Goal: Task Accomplishment & Management: Use online tool/utility

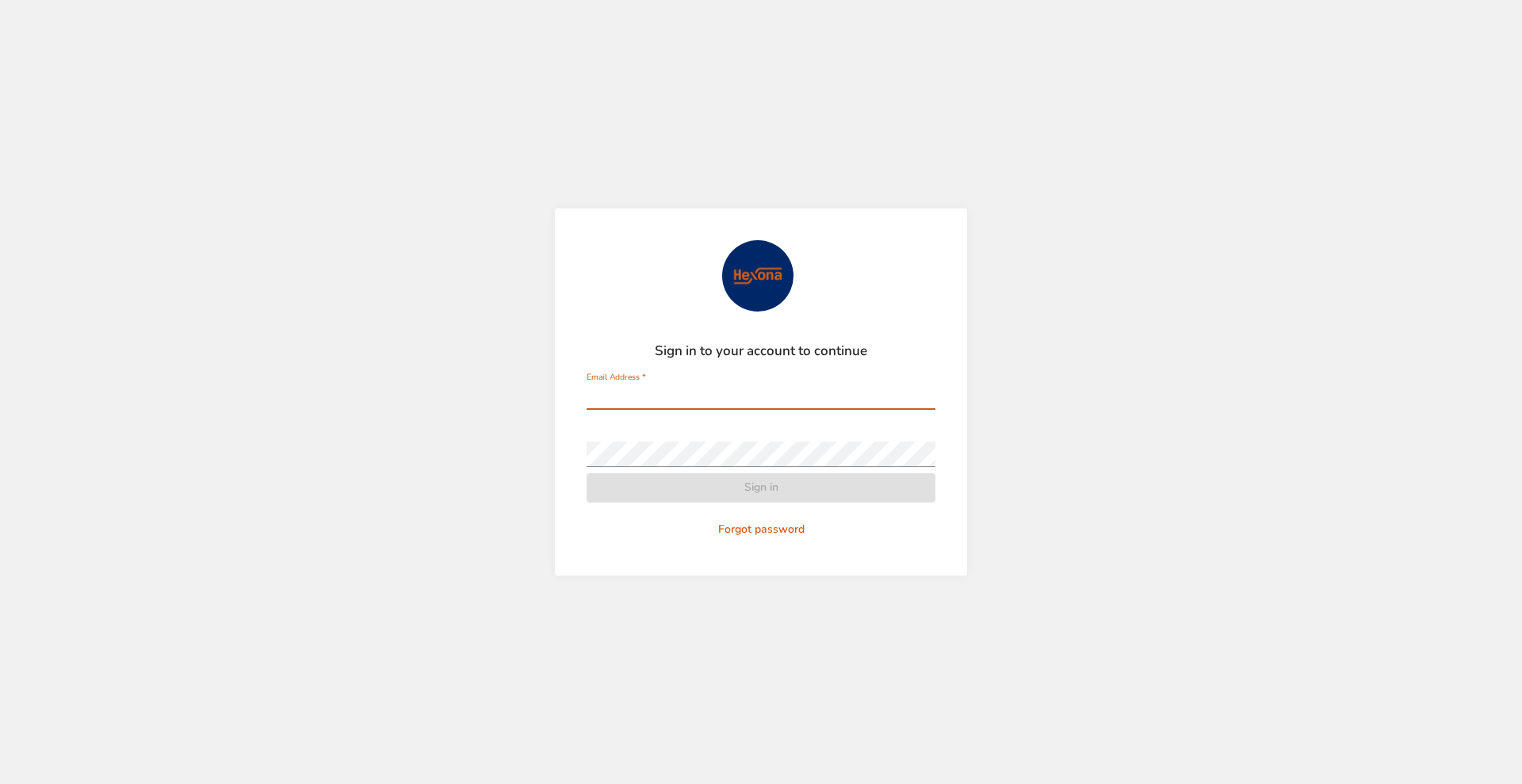
type input "**********"
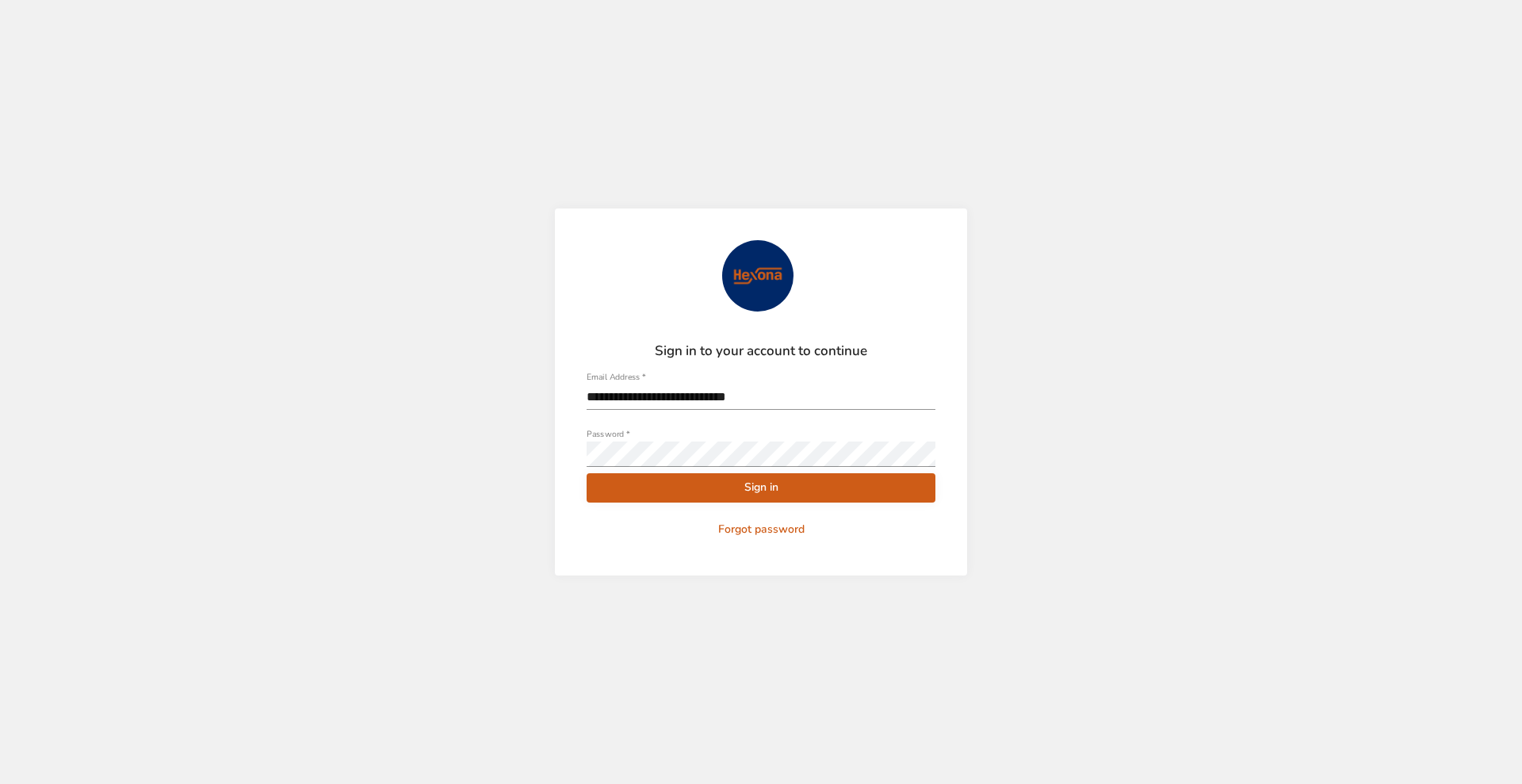
click at [721, 501] on form "**********" at bounding box center [760, 391] width 348 height 303
click at [721, 493] on span "Sign in" at bounding box center [761, 487] width 323 height 20
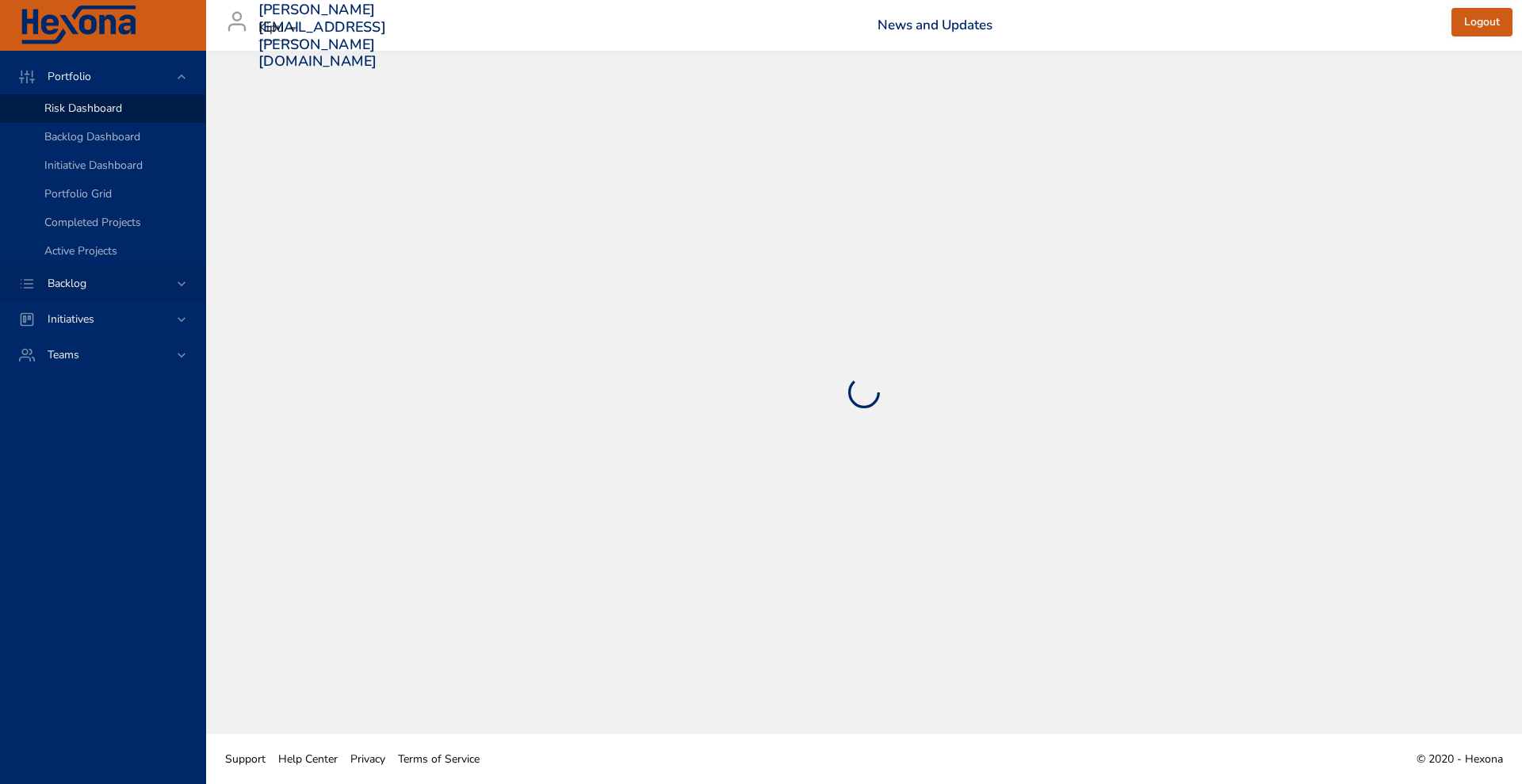
click at [103, 280] on div "Backlog" at bounding box center [104, 284] width 139 height 17
click at [92, 139] on span "Backlog Details" at bounding box center [82, 144] width 76 height 15
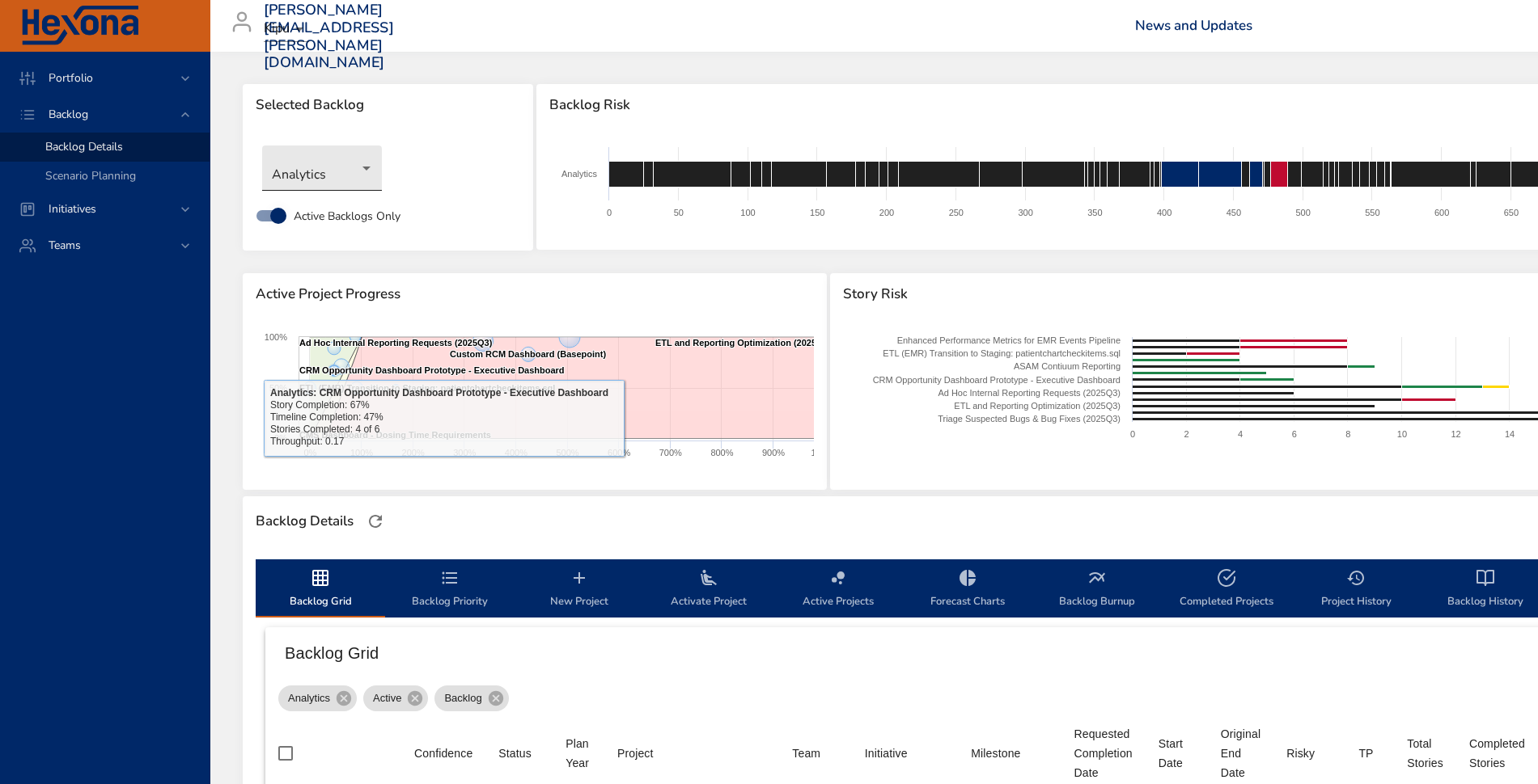
click at [325, 175] on body "Portfolio Backlog Backlog Details Scenario Planning Initiatives Teams [PERSON_N…" at bounding box center [769, 392] width 1538 height 784
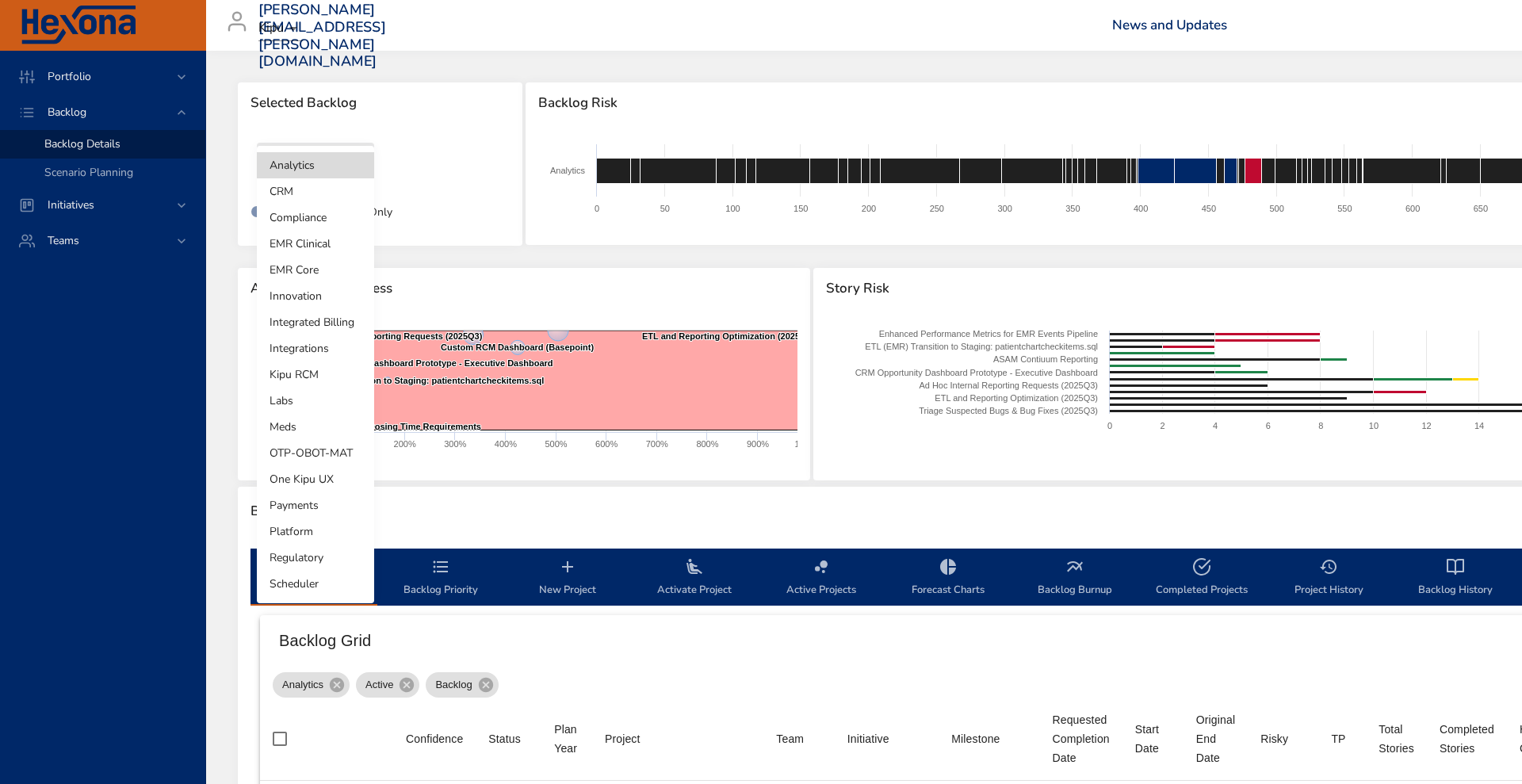
click at [305, 321] on li "Integrated Billing" at bounding box center [316, 322] width 118 height 26
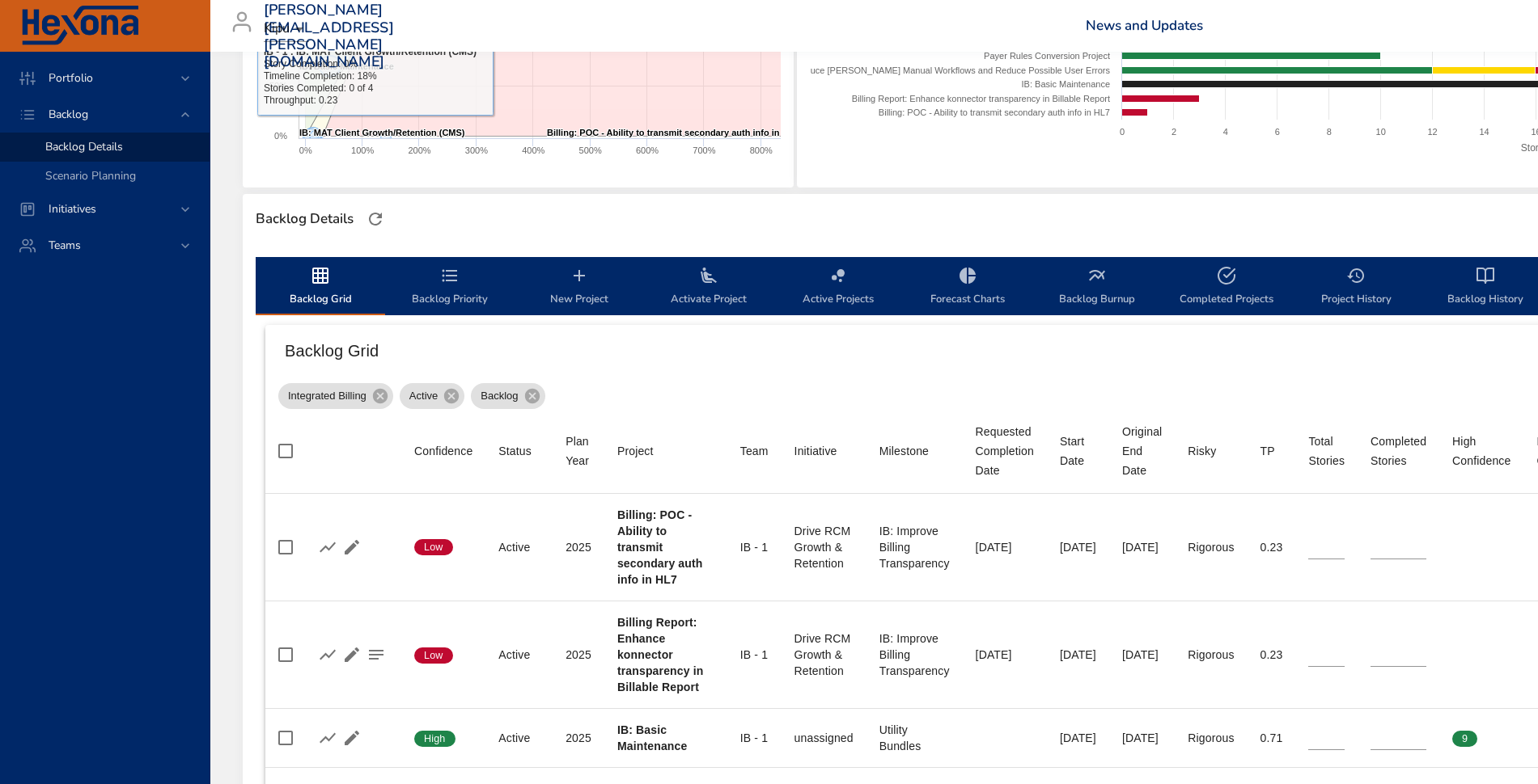
scroll to position [303, 0]
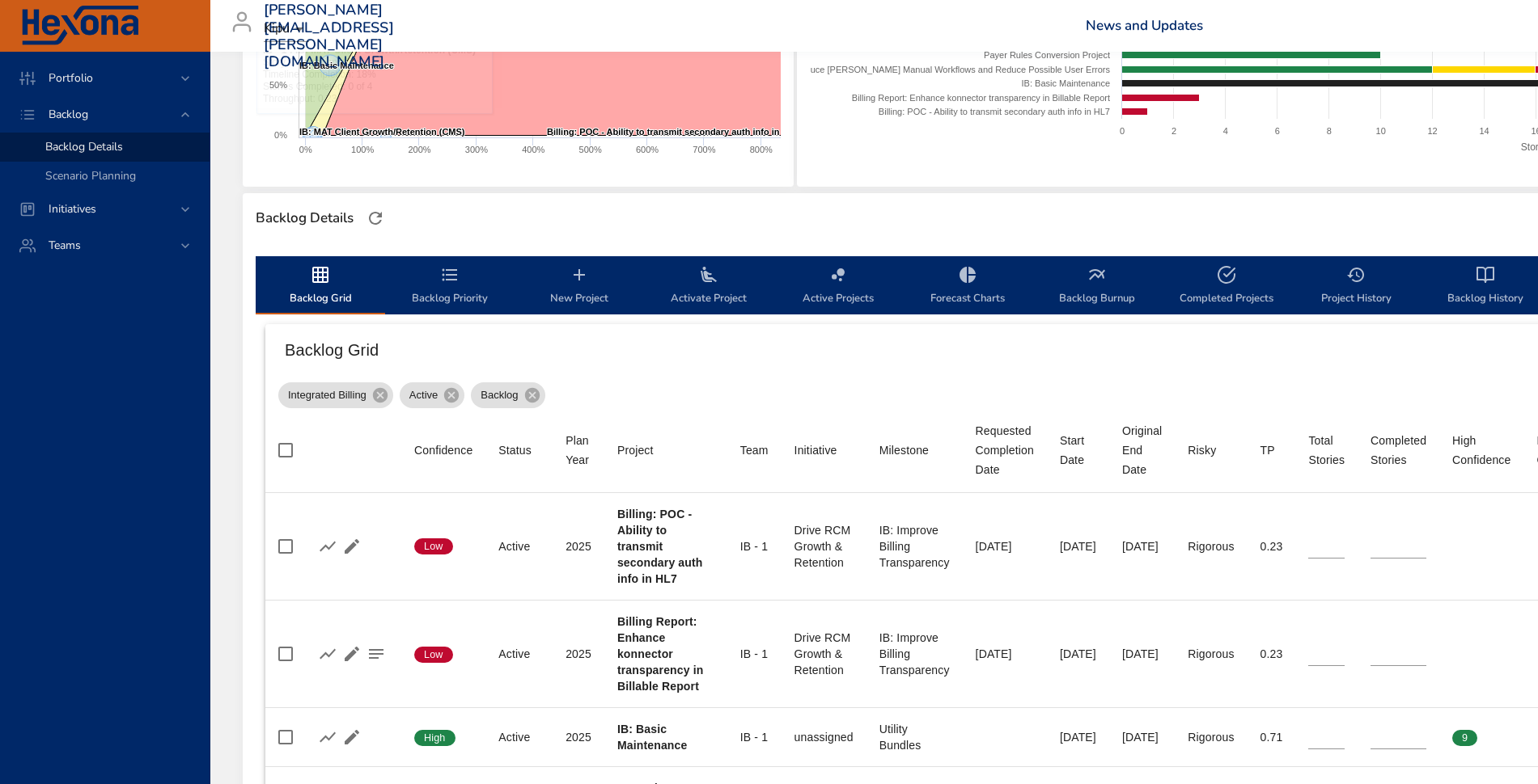
click at [709, 282] on icon "backlog-tab" at bounding box center [708, 274] width 19 height 19
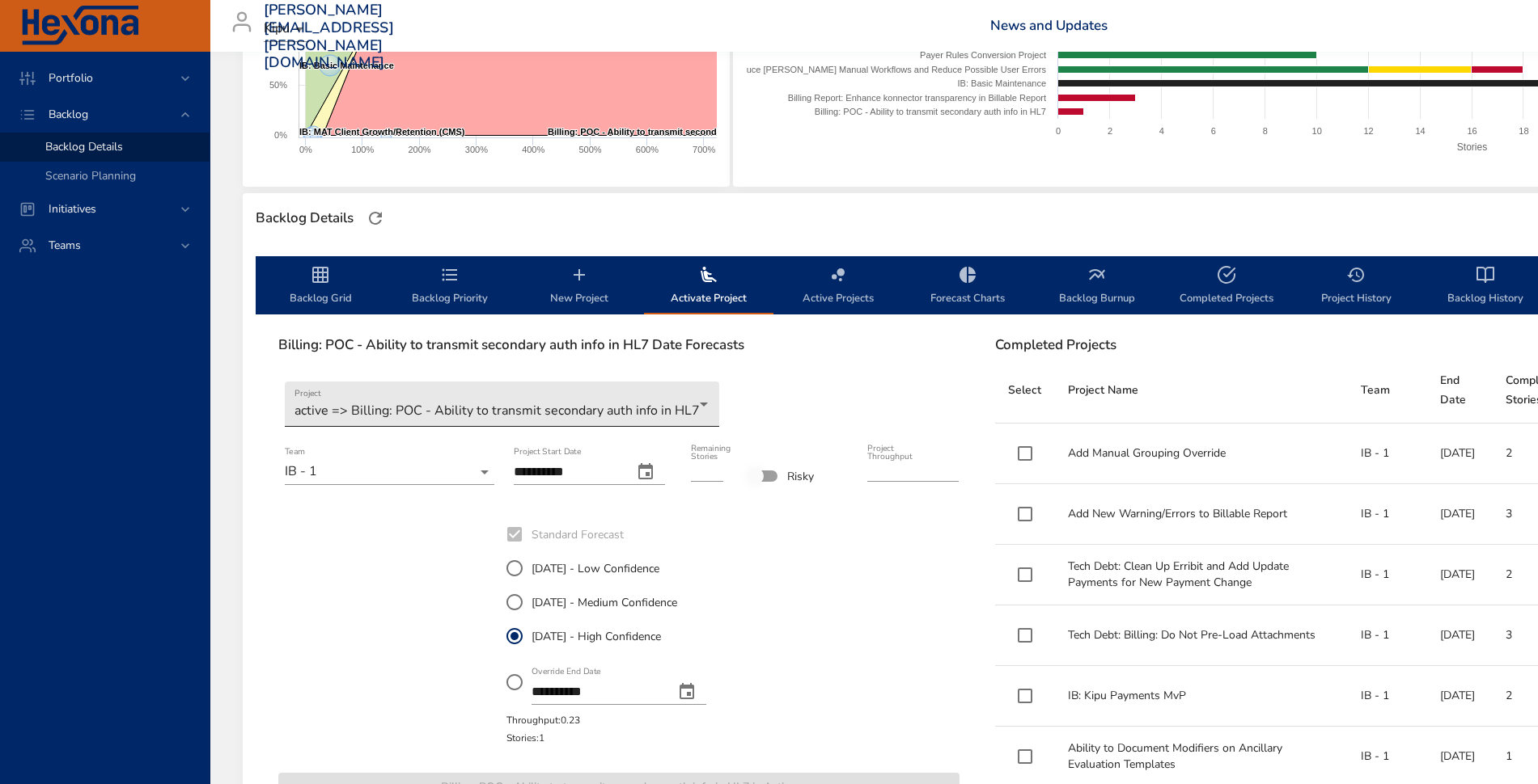
click at [470, 408] on body "Portfolio Backlog Backlog Details Scenario Planning Initiatives Teams [PERSON_N…" at bounding box center [769, 89] width 1538 height 784
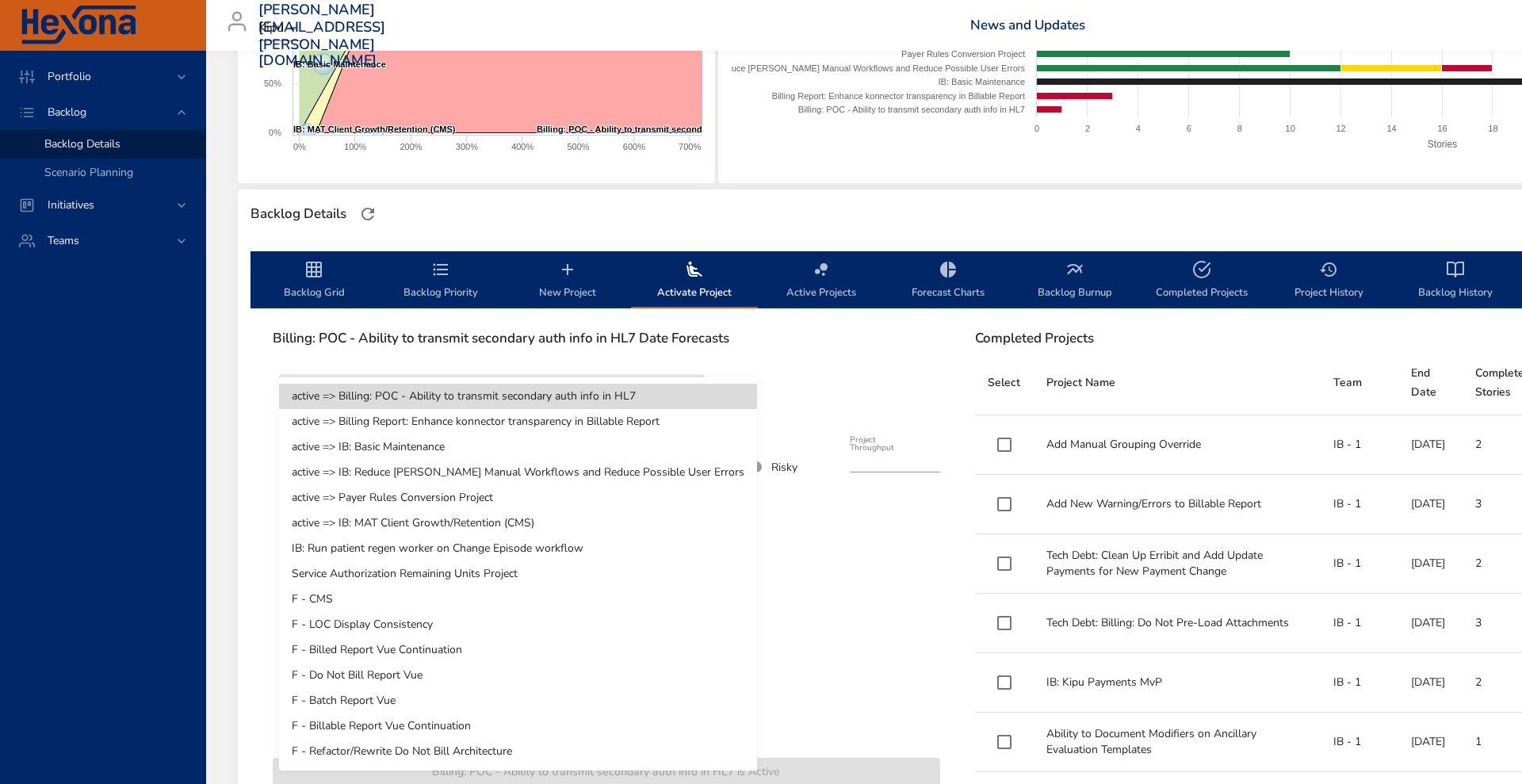
click at [546, 545] on li "IB: Run patient regen worker on Change Episode workflow" at bounding box center [518, 548] width 478 height 25
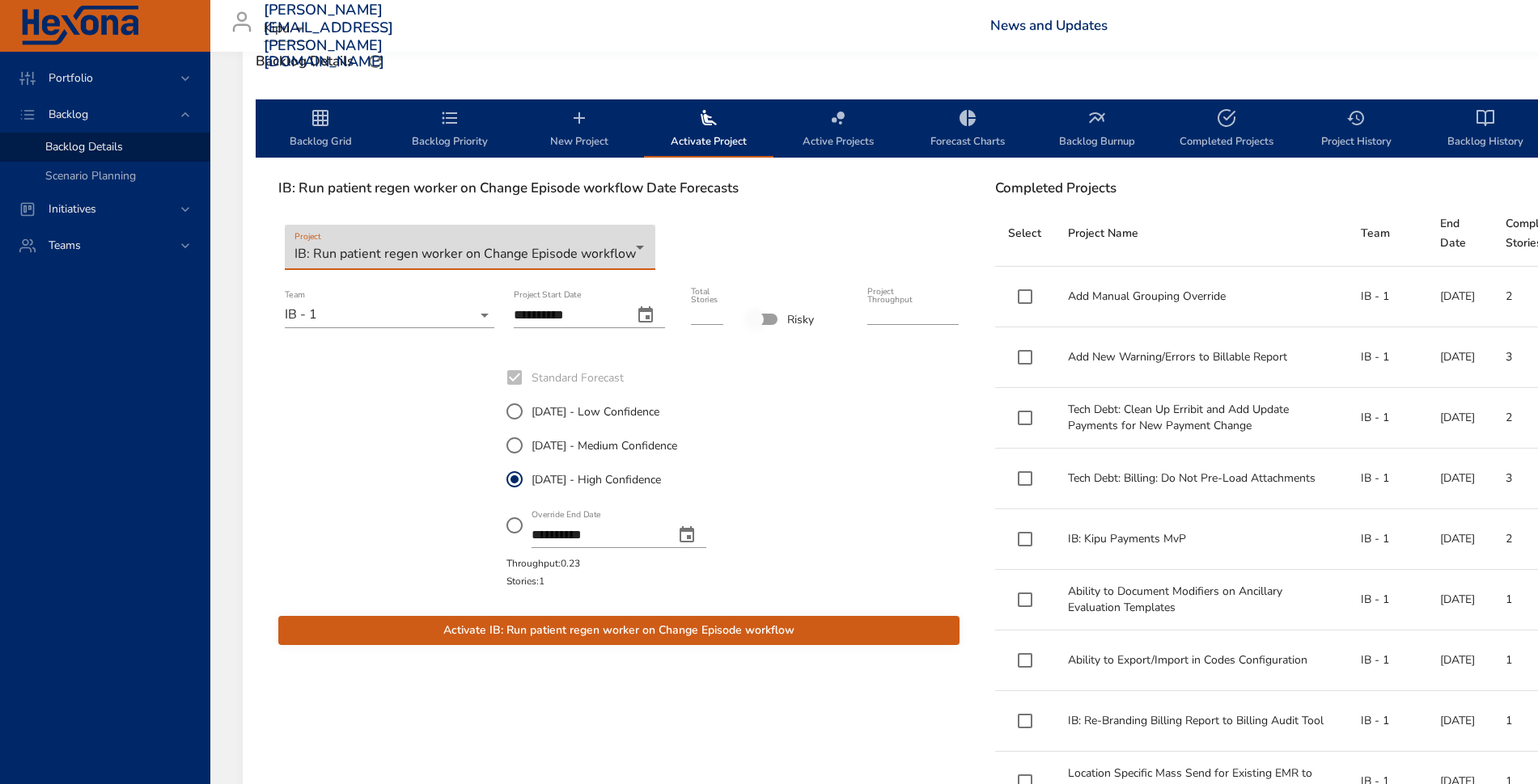
scroll to position [506, 0]
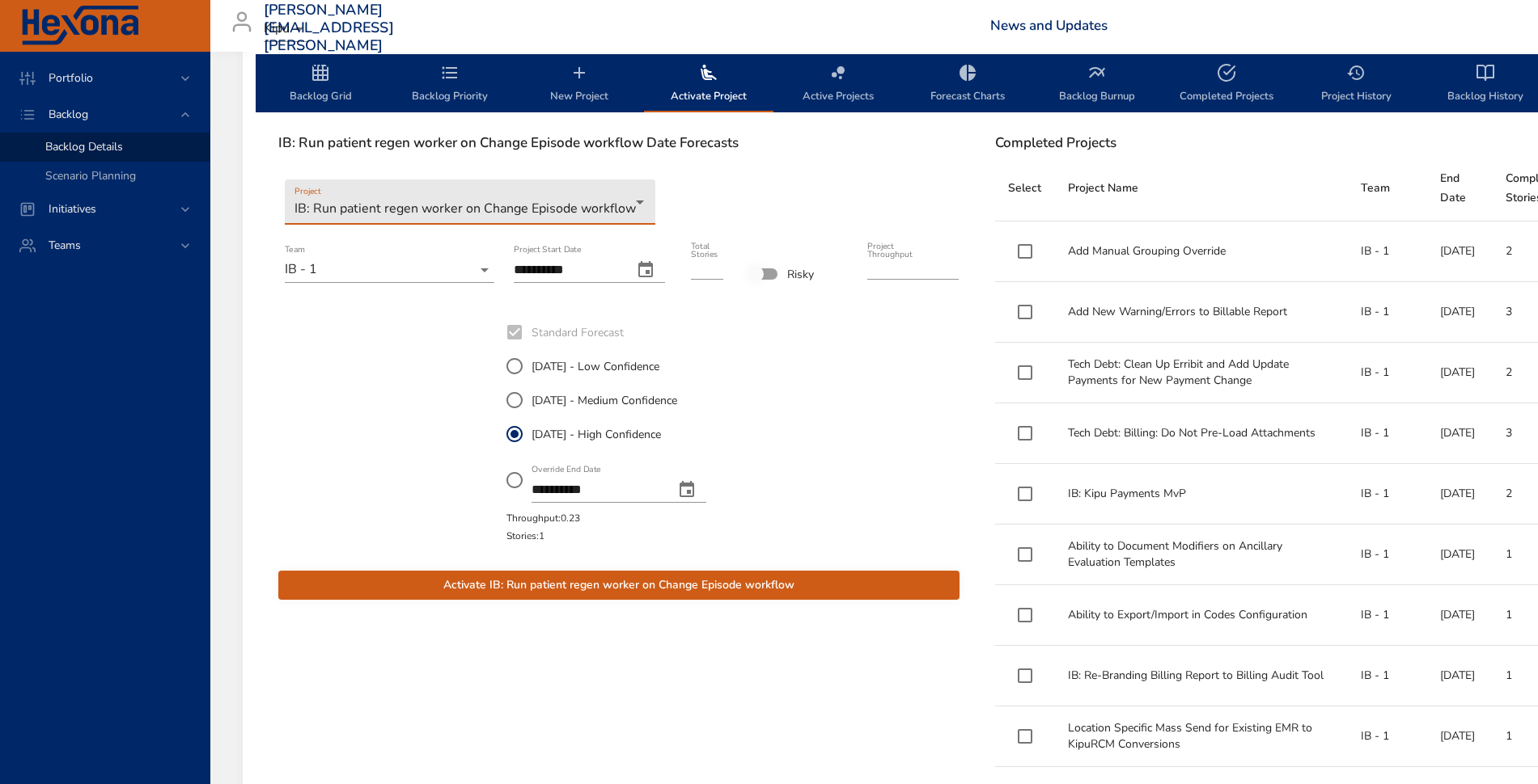
click at [597, 584] on span "Activate IB: Run patient regen worker on Change Episode workflow" at bounding box center [619, 585] width 656 height 20
